Goal: Find specific page/section: Find specific page/section

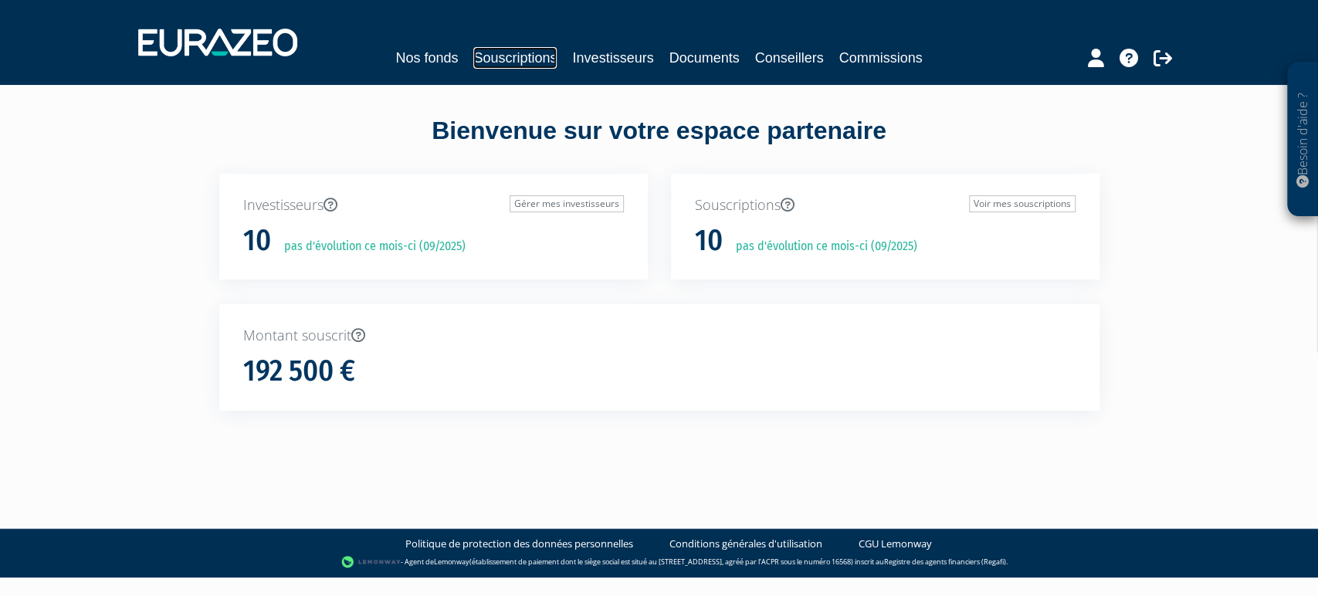
click at [488, 59] on link "Souscriptions" at bounding box center [514, 58] width 83 height 22
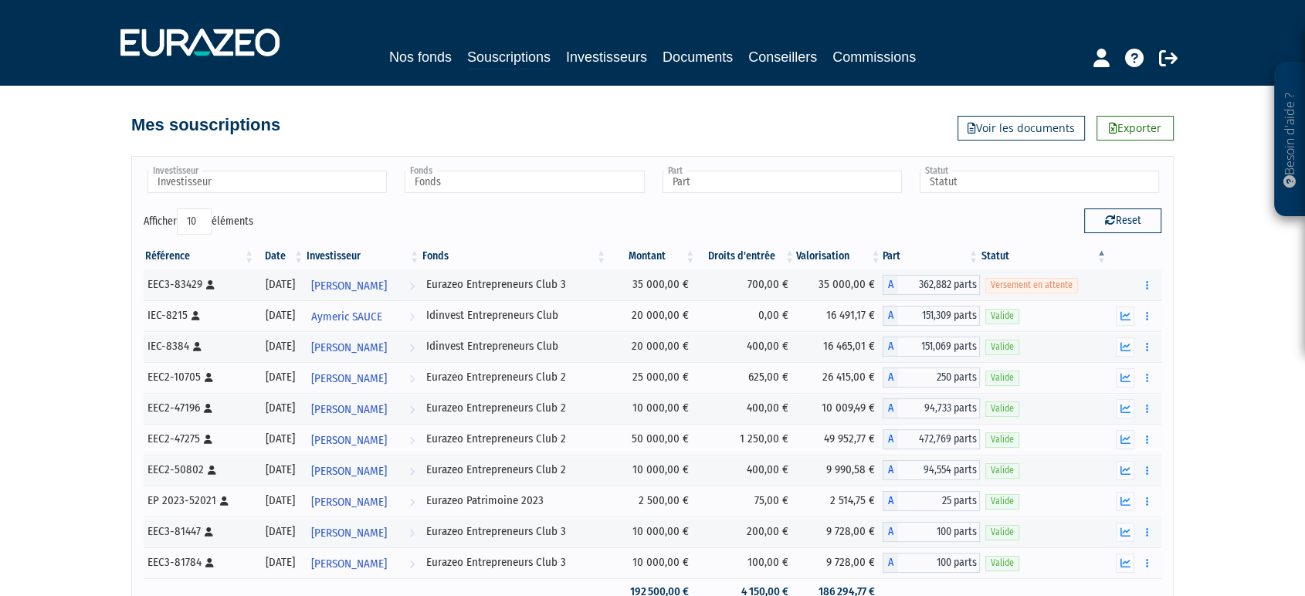
click at [1117, 56] on div at bounding box center [1105, 56] width 181 height 30
click at [1098, 61] on icon at bounding box center [1100, 58] width 16 height 19
